Goal: Book appointment/travel/reservation

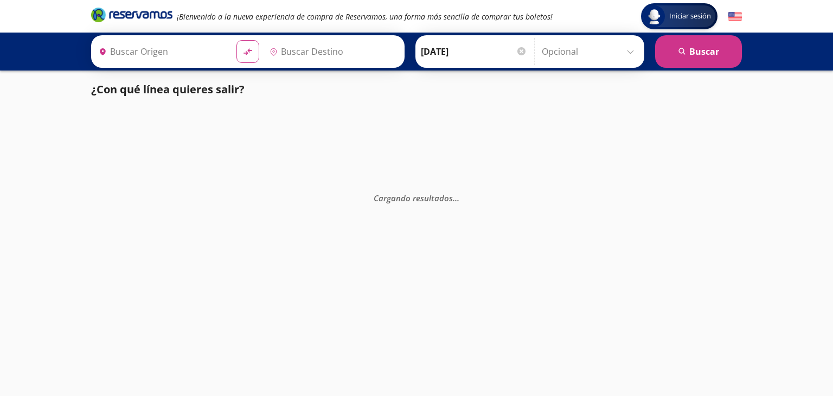
type input "[GEOGRAPHIC_DATA], [GEOGRAPHIC_DATA]"
type input "Tuxpan , [GEOGRAPHIC_DATA]"
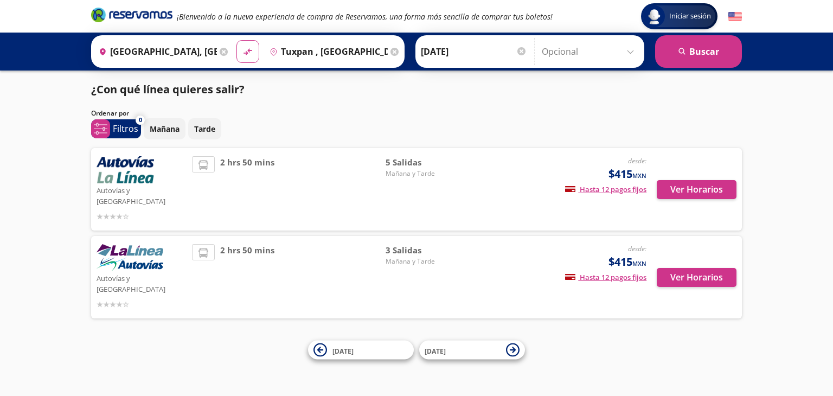
click at [411, 257] on span "Mañana y Tarde" at bounding box center [424, 262] width 76 height 10
click at [688, 268] on button "Ver Horarios" at bounding box center [697, 277] width 80 height 19
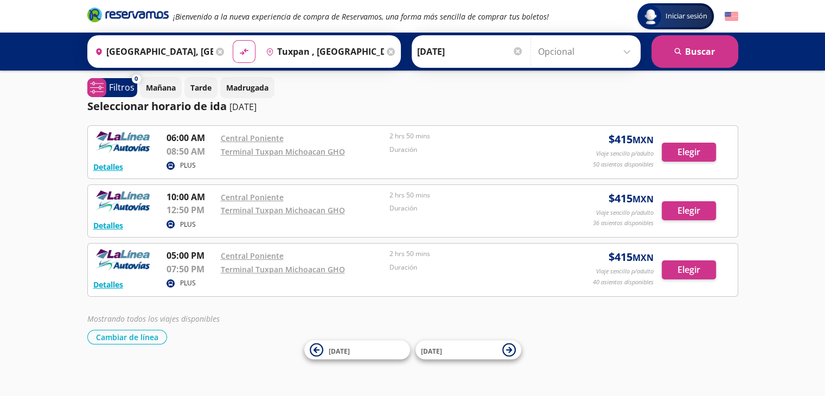
scroll to position [6, 0]
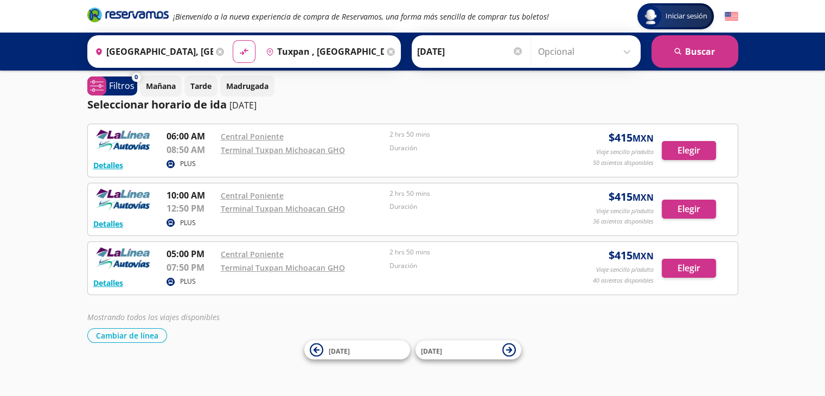
click at [387, 50] on icon at bounding box center [391, 52] width 8 height 8
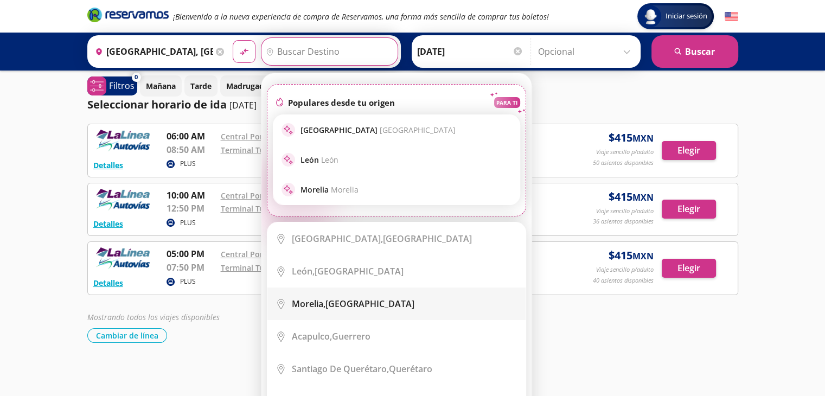
click at [356, 303] on div "[GEOGRAPHIC_DATA], [GEOGRAPHIC_DATA]" at bounding box center [353, 304] width 123 height 12
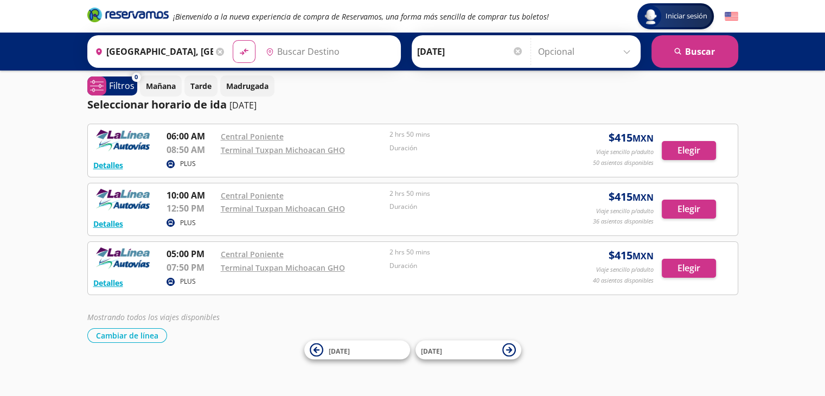
type input "[GEOGRAPHIC_DATA], [GEOGRAPHIC_DATA]"
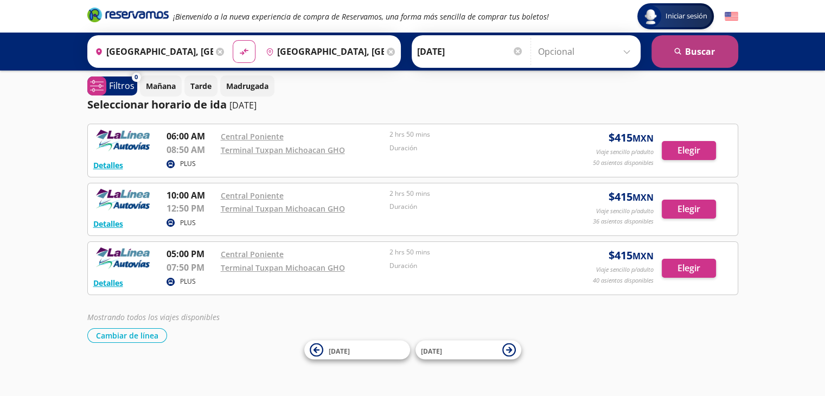
click at [682, 55] on button "search [GEOGRAPHIC_DATA]" at bounding box center [695, 51] width 87 height 33
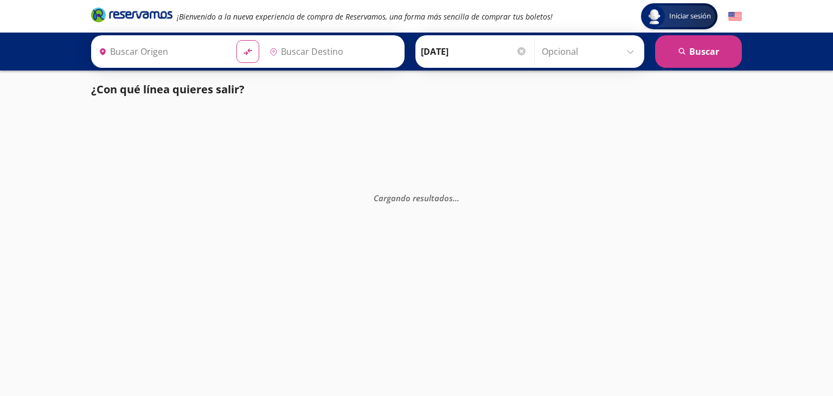
type input "[GEOGRAPHIC_DATA], [GEOGRAPHIC_DATA]"
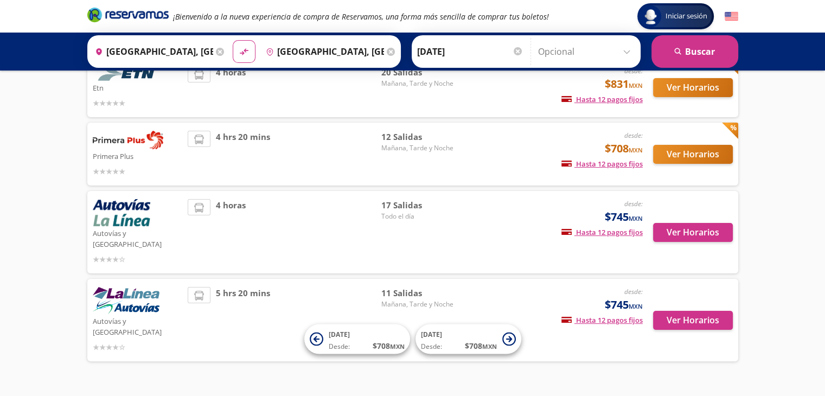
scroll to position [158, 0]
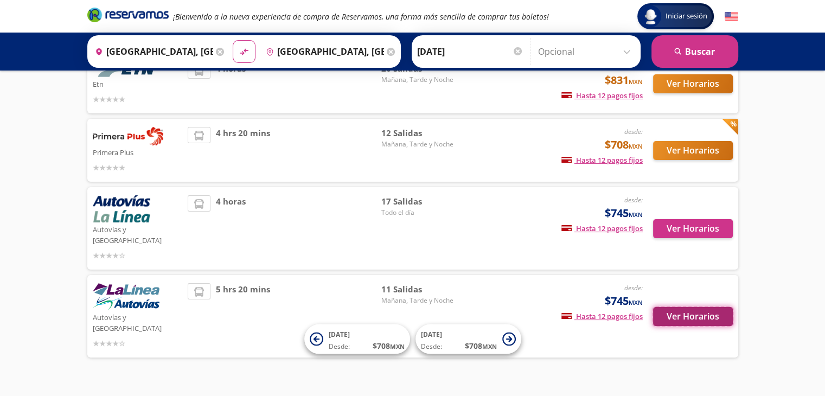
click at [688, 307] on button "Ver Horarios" at bounding box center [693, 316] width 80 height 19
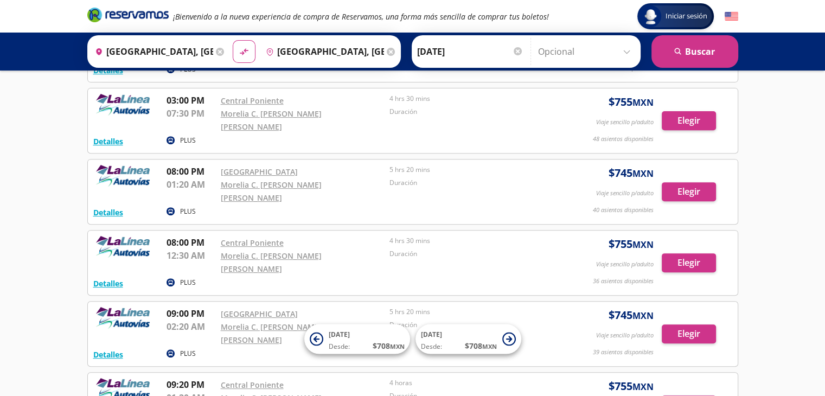
scroll to position [475, 0]
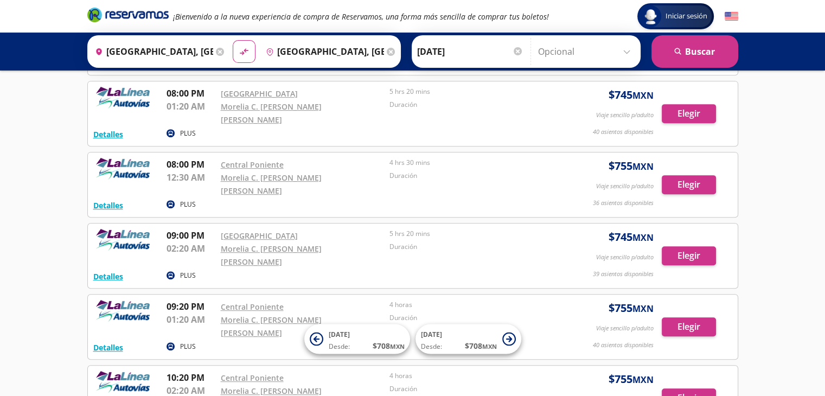
click at [387, 50] on icon at bounding box center [391, 52] width 8 height 8
